Goal: Transaction & Acquisition: Purchase product/service

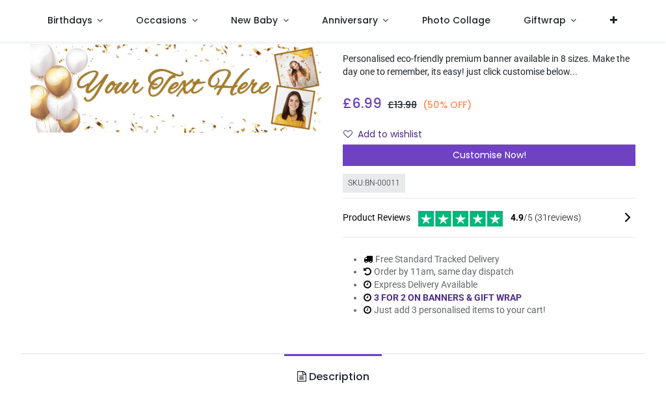
scroll to position [107, 0]
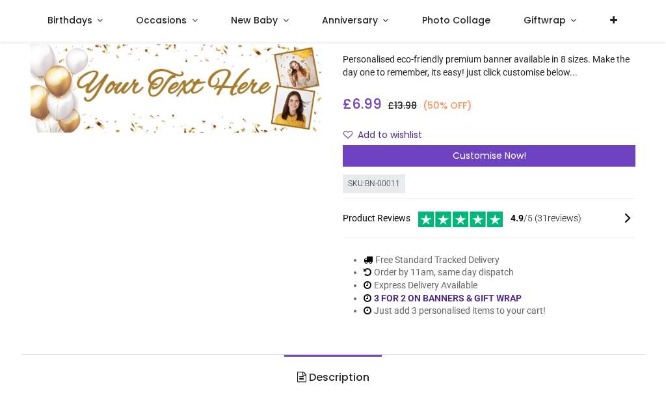
click at [414, 187] on div "SKU: BN-00011 Product Reviews 4.9 /5 ( 31 reviews)" at bounding box center [489, 208] width 293 height 69
click at [587, 153] on div "Customise Now!" at bounding box center [489, 156] width 293 height 22
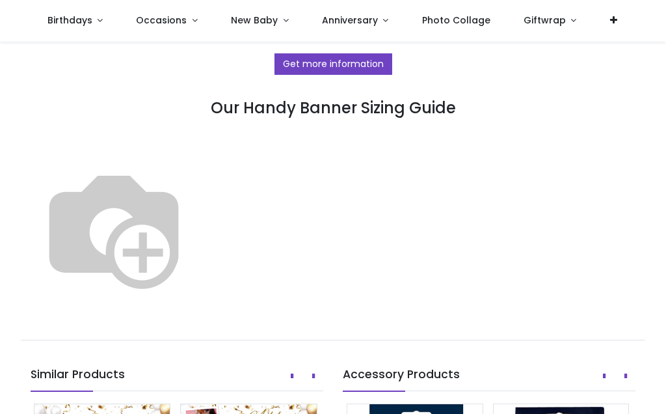
scroll to position [766, 0]
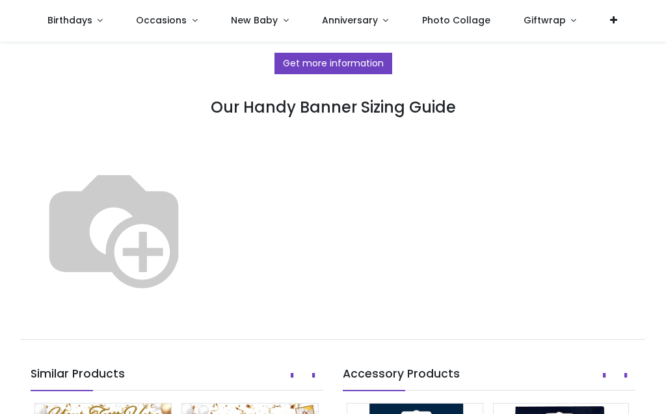
click at [197, 161] on img at bounding box center [114, 227] width 167 height 167
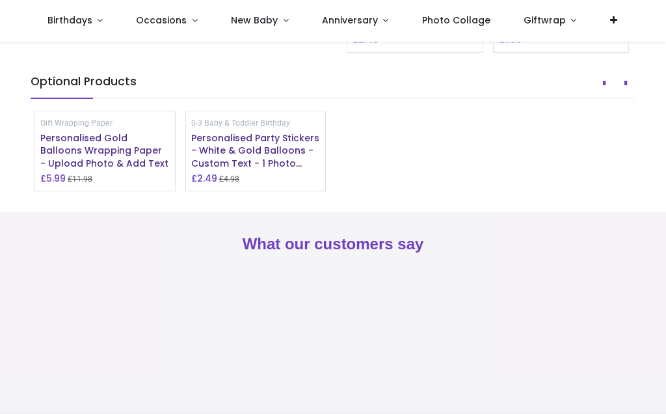
scroll to position [1306, 0]
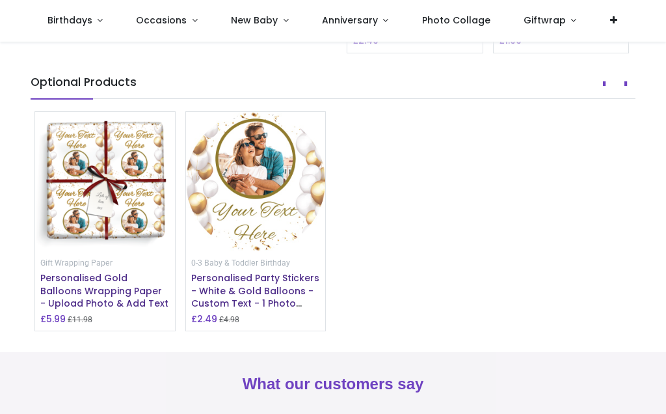
click at [161, 14] on span "Occasions" at bounding box center [161, 20] width 51 height 13
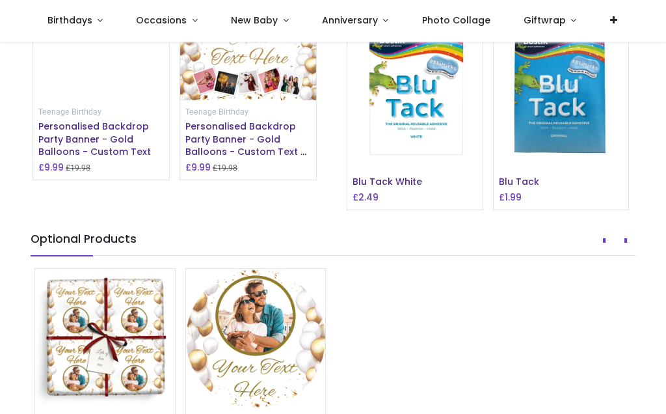
scroll to position [1148, 0]
